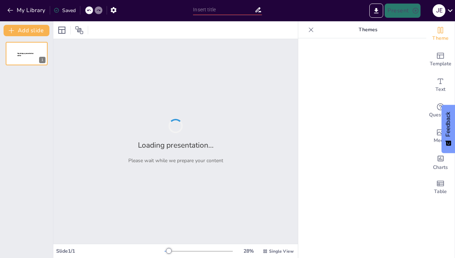
type input "Getting to Know Our Gear: A Deep Dive into Mandako, Sitrex, and More!"
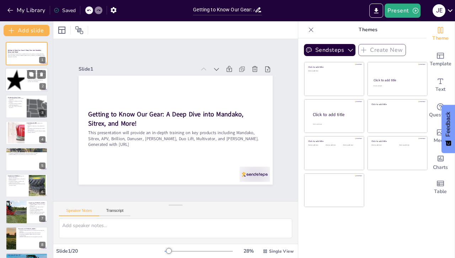
click at [24, 74] on div at bounding box center [15, 80] width 23 height 22
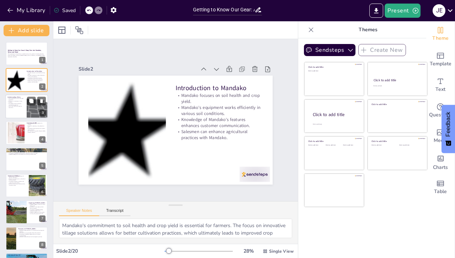
click at [23, 101] on p "Efficiency is a hallmark of Sitrex products." at bounding box center [15, 102] width 17 height 2
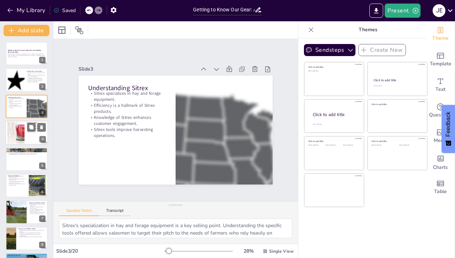
click at [23, 128] on div at bounding box center [16, 133] width 40 height 22
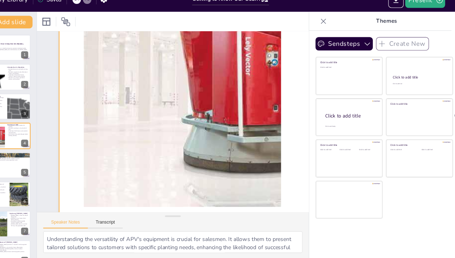
scroll to position [1, 0]
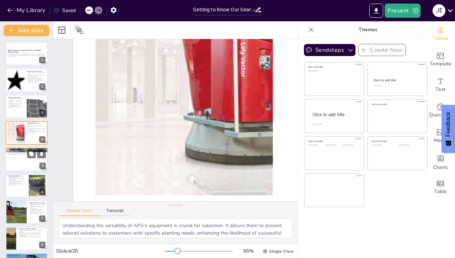
drag, startPoint x: 32, startPoint y: 159, endPoint x: 21, endPoint y: 158, distance: 10.5
click at [31, 160] on div at bounding box center [26, 159] width 43 height 24
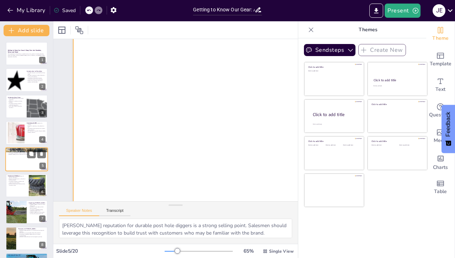
scroll to position [0, 0]
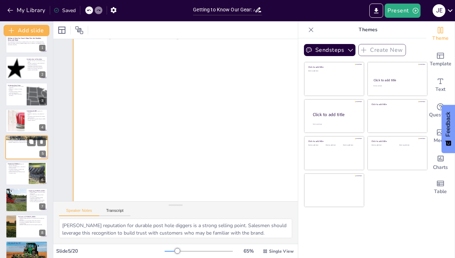
click at [19, 145] on div at bounding box center [26, 147] width 43 height 24
click at [22, 119] on div at bounding box center [16, 121] width 40 height 22
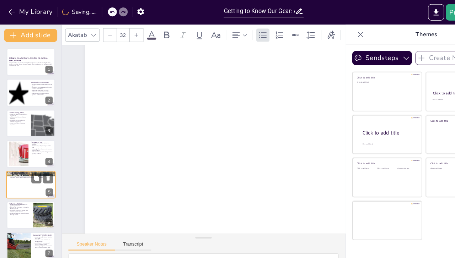
scroll to position [0, 0]
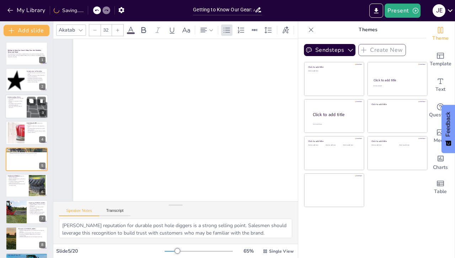
click at [19, 106] on p "Sitrex tools improve harvesting operations." at bounding box center [15, 107] width 17 height 2
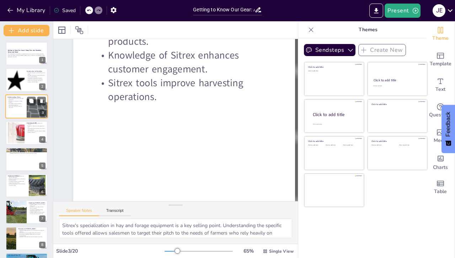
scroll to position [0, 0]
click at [21, 106] on p "Sitrex tools improve harvesting operations." at bounding box center [15, 107] width 17 height 2
click at [17, 73] on div at bounding box center [15, 80] width 23 height 22
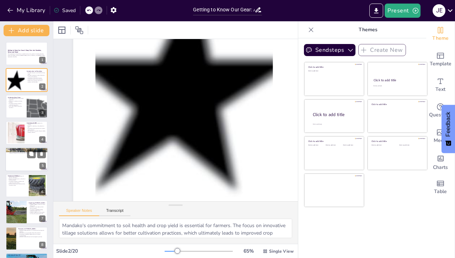
click at [21, 156] on div at bounding box center [26, 159] width 43 height 24
type textarea "[PERSON_NAME] reputation for durable post hole diggers is a strong selling poin…"
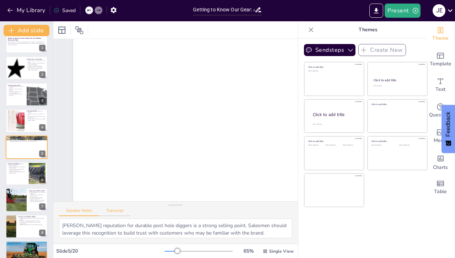
click at [112, 209] on button "Transcript" at bounding box center [115, 212] width 32 height 8
click at [77, 210] on button "Speaker Notes" at bounding box center [79, 212] width 40 height 8
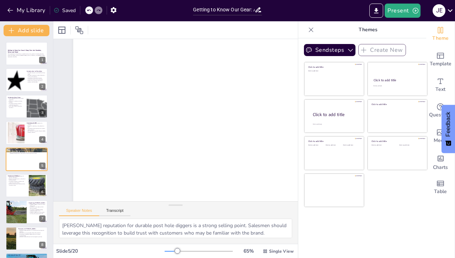
click at [61, 39] on div "Slide 1 Getting to Know Our Gear: A Deep Dive into Mandako, Sitrex, and More! T…" at bounding box center [288, 186] width 509 height 318
click at [21, 53] on div "This presentation will provide an in-depth training on key products including M…" at bounding box center [26, 55] width 38 height 5
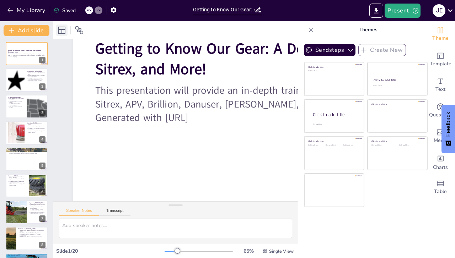
click at [61, 28] on icon at bounding box center [62, 30] width 9 height 9
click at [80, 27] on icon at bounding box center [79, 30] width 9 height 9
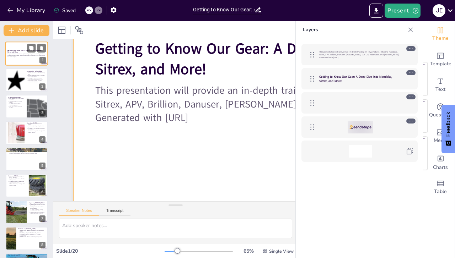
click at [22, 47] on div at bounding box center [26, 54] width 43 height 24
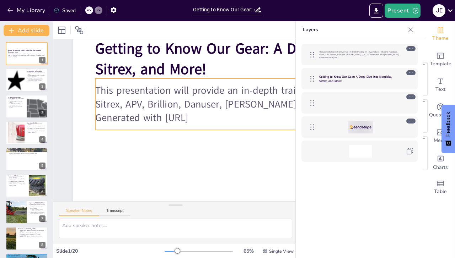
click at [165, 130] on div "This presentation will provide an in-depth training on key products including M…" at bounding box center [294, 104] width 399 height 52
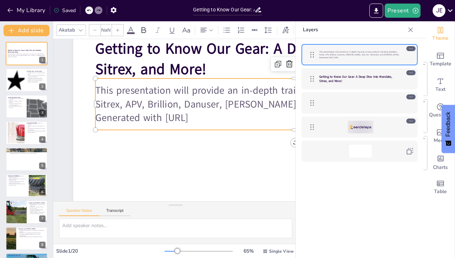
type input "32"
click at [25, 106] on div at bounding box center [26, 106] width 43 height 24
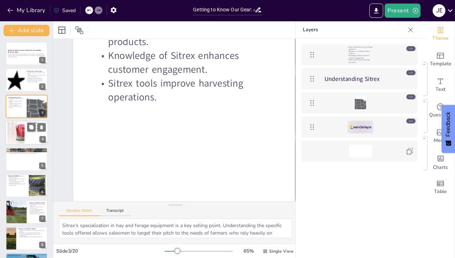
click at [24, 133] on div at bounding box center [16, 133] width 40 height 22
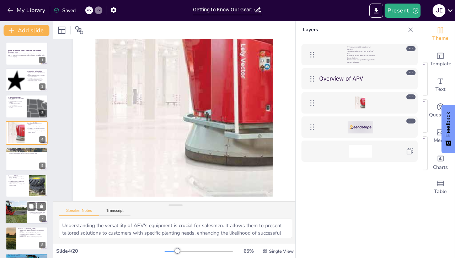
click at [24, 211] on div at bounding box center [16, 212] width 42 height 24
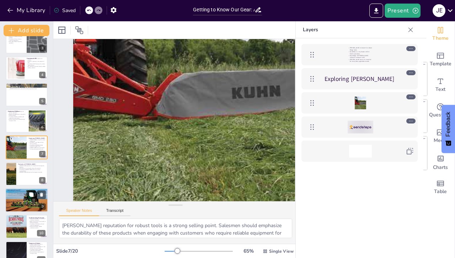
click at [21, 197] on div at bounding box center [26, 200] width 43 height 26
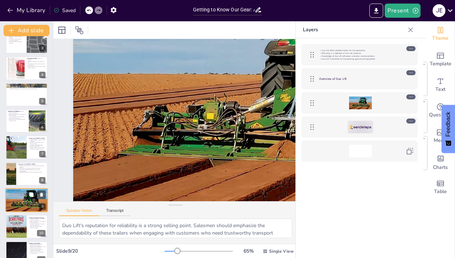
scroll to position [118, 0]
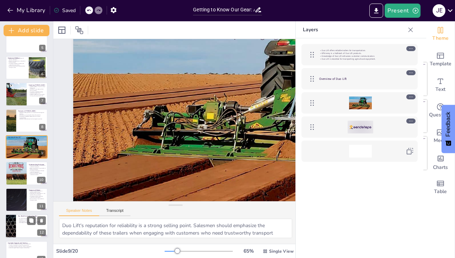
click at [21, 221] on p "Sustainability is a key advantage of our products." at bounding box center [32, 221] width 28 height 1
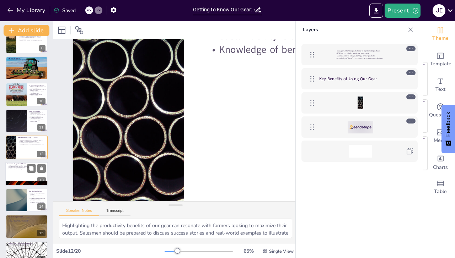
click at [21, 169] on div at bounding box center [26, 174] width 43 height 24
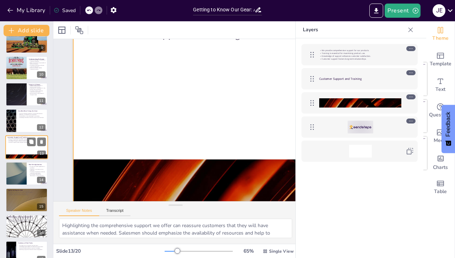
click at [24, 145] on div at bounding box center [26, 147] width 43 height 24
click at [21, 120] on div at bounding box center [26, 121] width 43 height 24
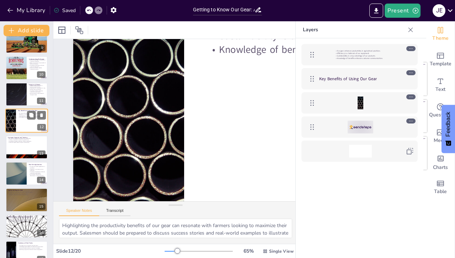
scroll to position [197, 0]
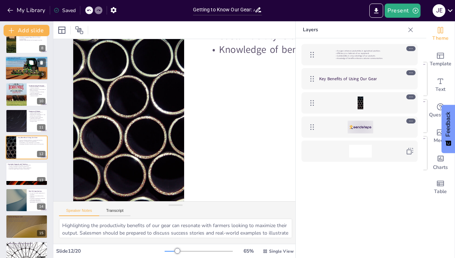
click at [27, 67] on div at bounding box center [26, 68] width 43 height 26
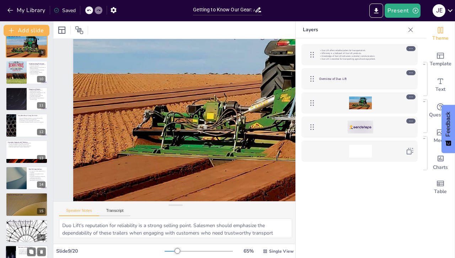
scroll to position [315, 0]
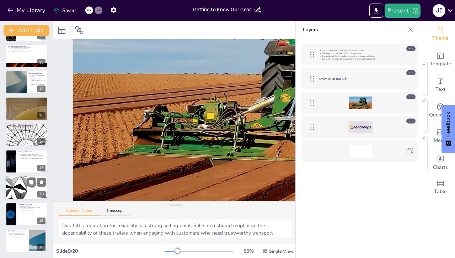
click at [23, 180] on div at bounding box center [16, 188] width 43 height 24
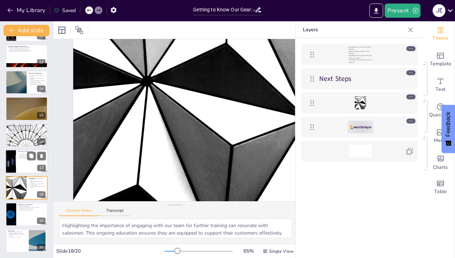
click at [21, 158] on p "Reinforcing key points enhances customer engagement." at bounding box center [32, 158] width 28 height 1
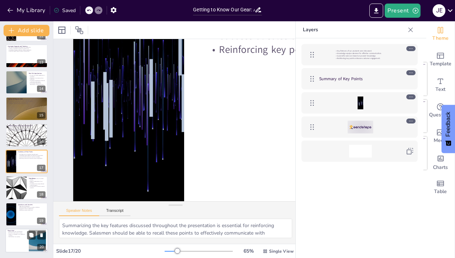
click at [26, 236] on p "Support is available as you implement solutions." at bounding box center [16, 235] width 19 height 2
type textarea "Expressing appreciation for participation is essential in fostering positive re…"
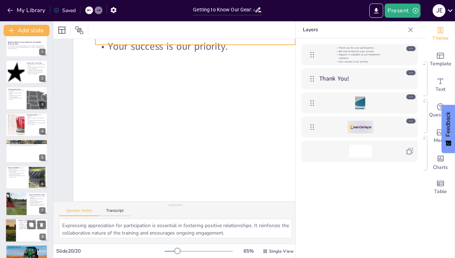
scroll to position [0, 0]
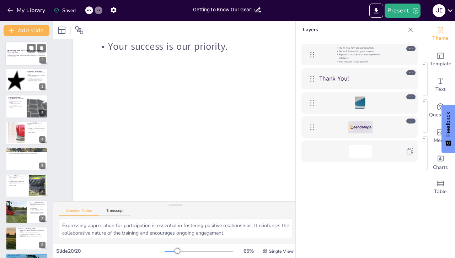
click at [25, 54] on p "This presentation will provide an in-depth training on key products including M…" at bounding box center [26, 55] width 38 height 2
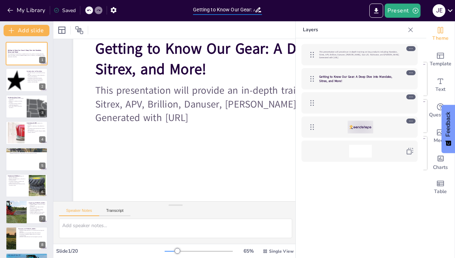
click at [236, 12] on input "Getting to Know Our Gear: A Deep Dive into Mandako, Sitrex, and More!" at bounding box center [223, 10] width 61 height 10
click at [156, 144] on div at bounding box center [297, 97] width 467 height 294
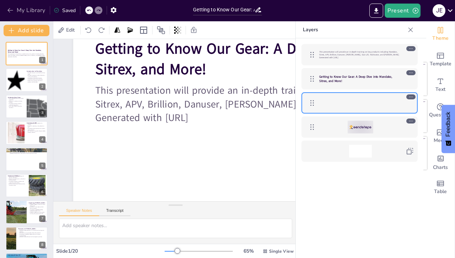
click at [25, 10] on button "My Library" at bounding box center [26, 10] width 43 height 11
